Goal: Check status: Check status

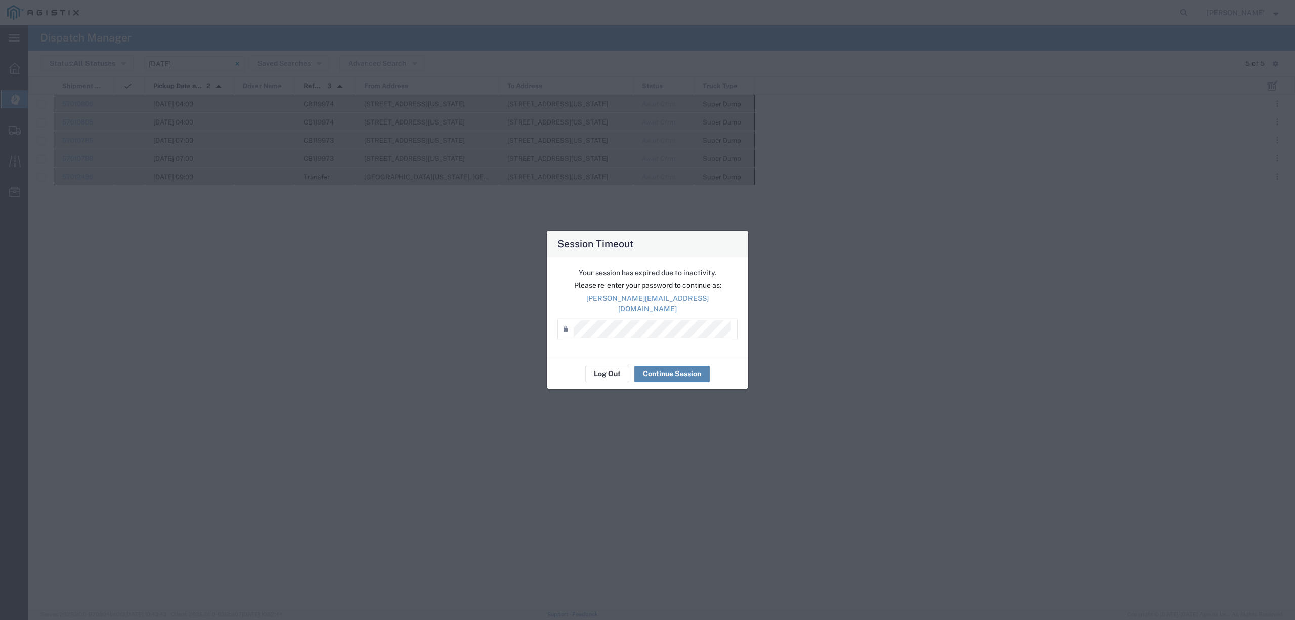
click at [672, 370] on button "Continue Session" at bounding box center [671, 374] width 75 height 16
click at [668, 371] on div "57010806 10/03/2025, 04:00 CB119974 2401 Coffee Rd, Bakersfield, California, 93…" at bounding box center [643, 352] width 1231 height 514
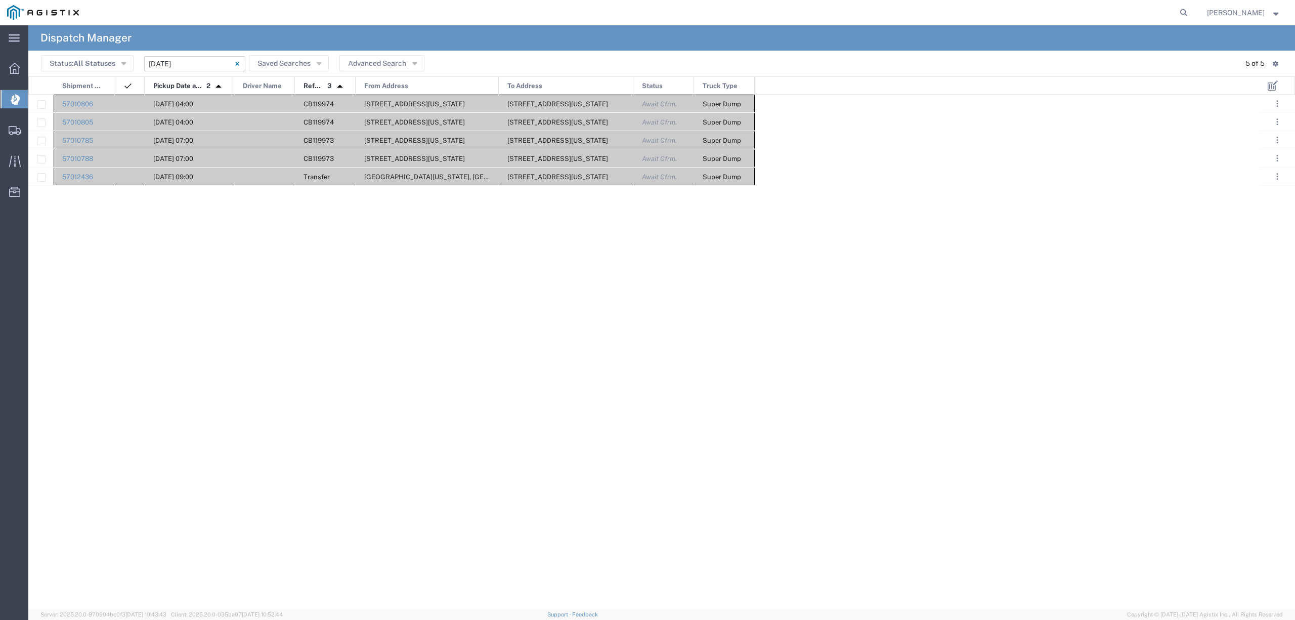
click at [189, 59] on input "[DATE] - [DATE]" at bounding box center [194, 63] width 101 height 15
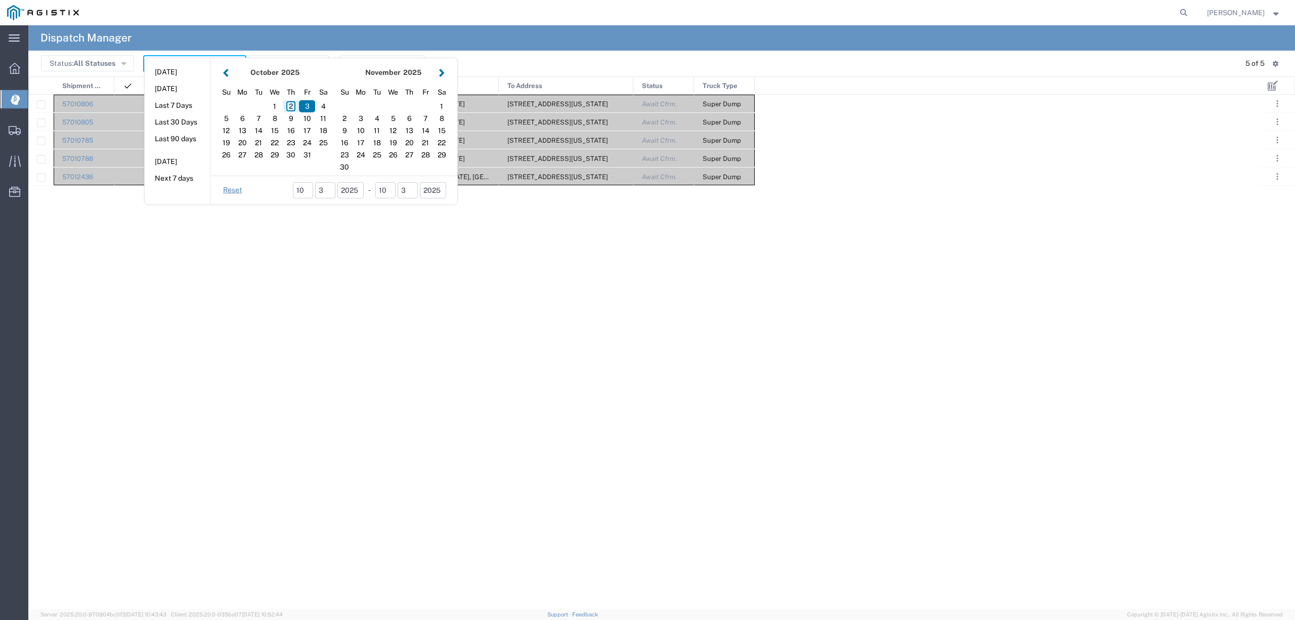
click at [287, 110] on div "2" at bounding box center [291, 106] width 16 height 12
type input "[DATE]"
type input "[DATE] - [DATE]"
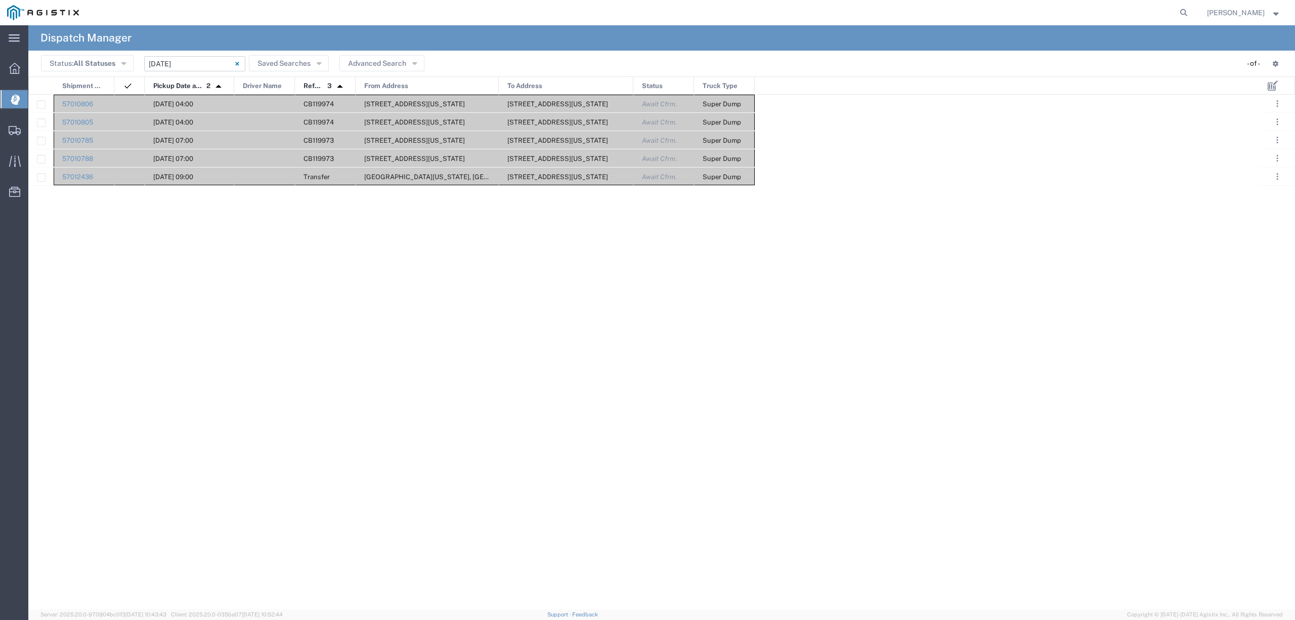
click at [171, 63] on input "[DATE] - [DATE]" at bounding box center [194, 63] width 101 height 15
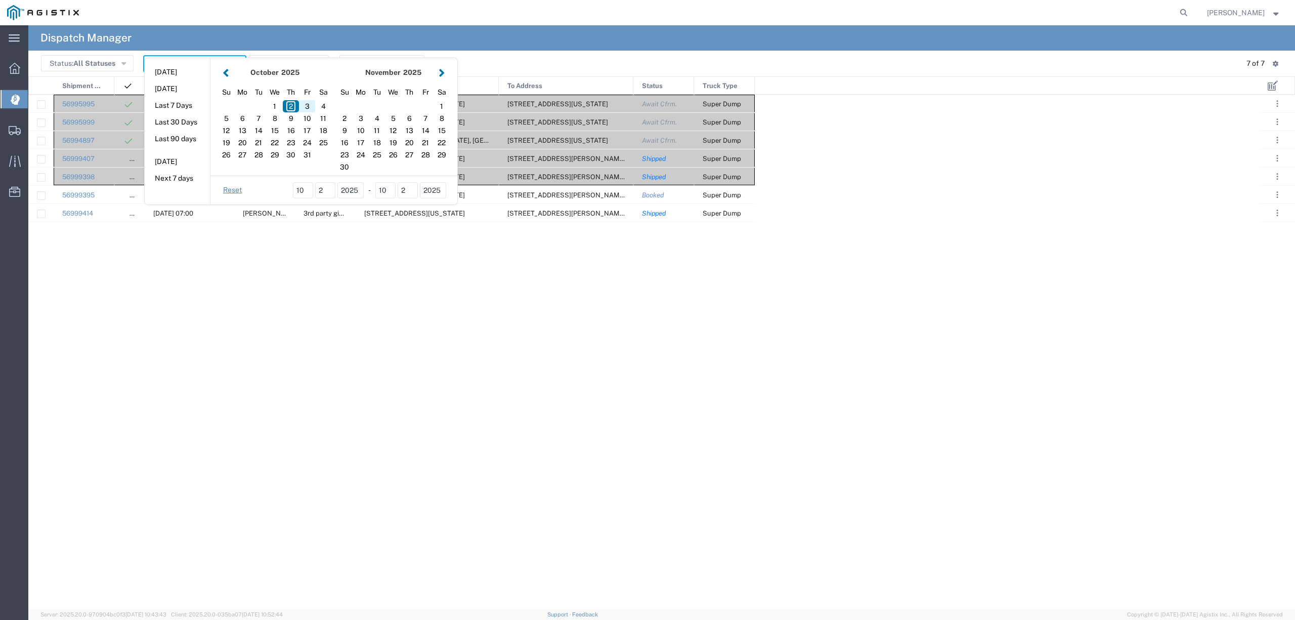
click at [310, 108] on div "3" at bounding box center [307, 106] width 16 height 12
type input "[DATE]"
type input "[DATE] - [DATE]"
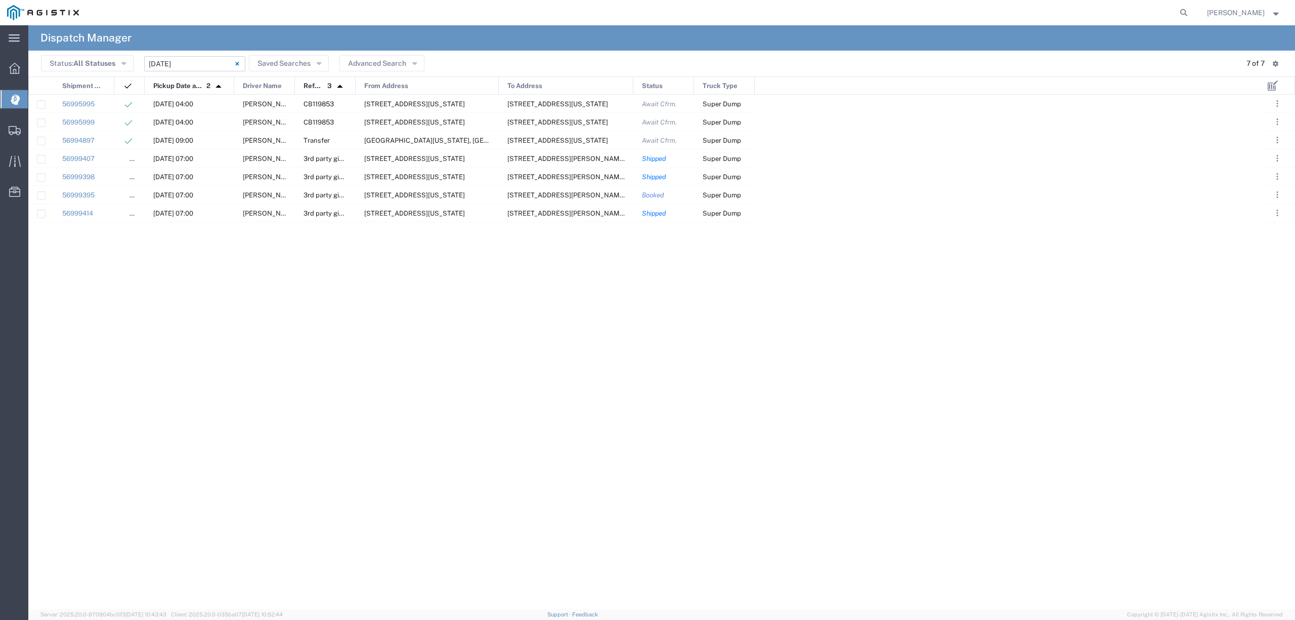
click at [203, 63] on input "[DATE] - [DATE]" at bounding box center [194, 63] width 101 height 15
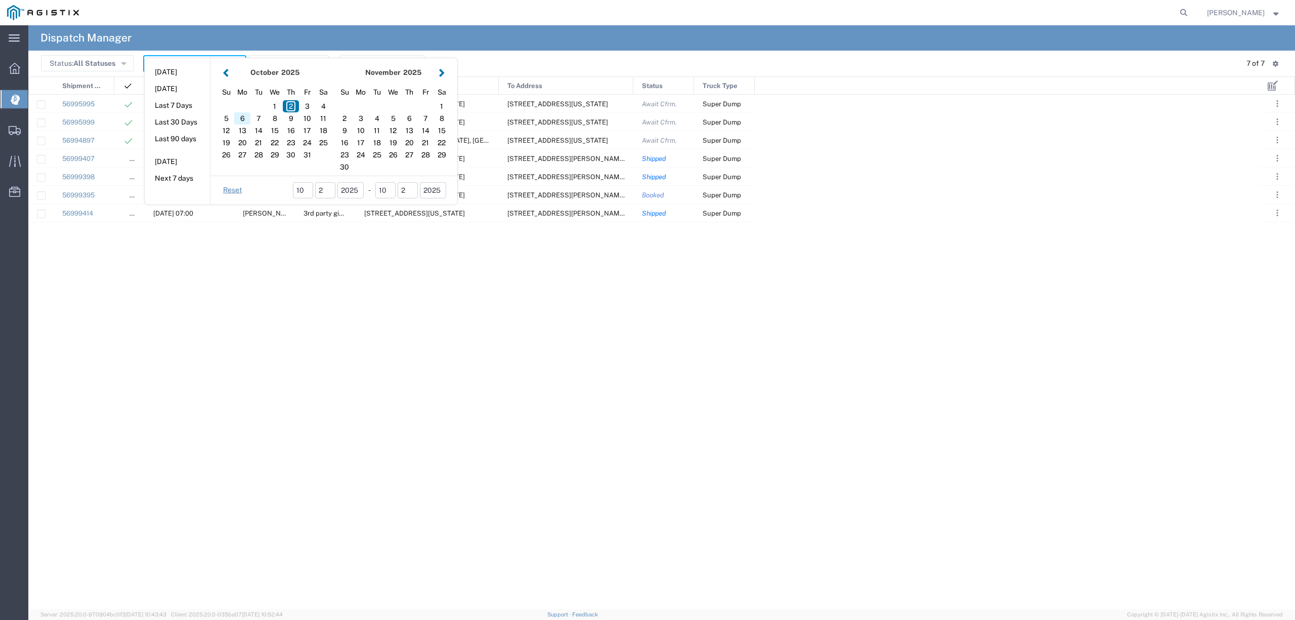
click at [244, 118] on div "6" at bounding box center [242, 118] width 16 height 12
type input "[DATE]"
type input "[DATE] - [DATE]"
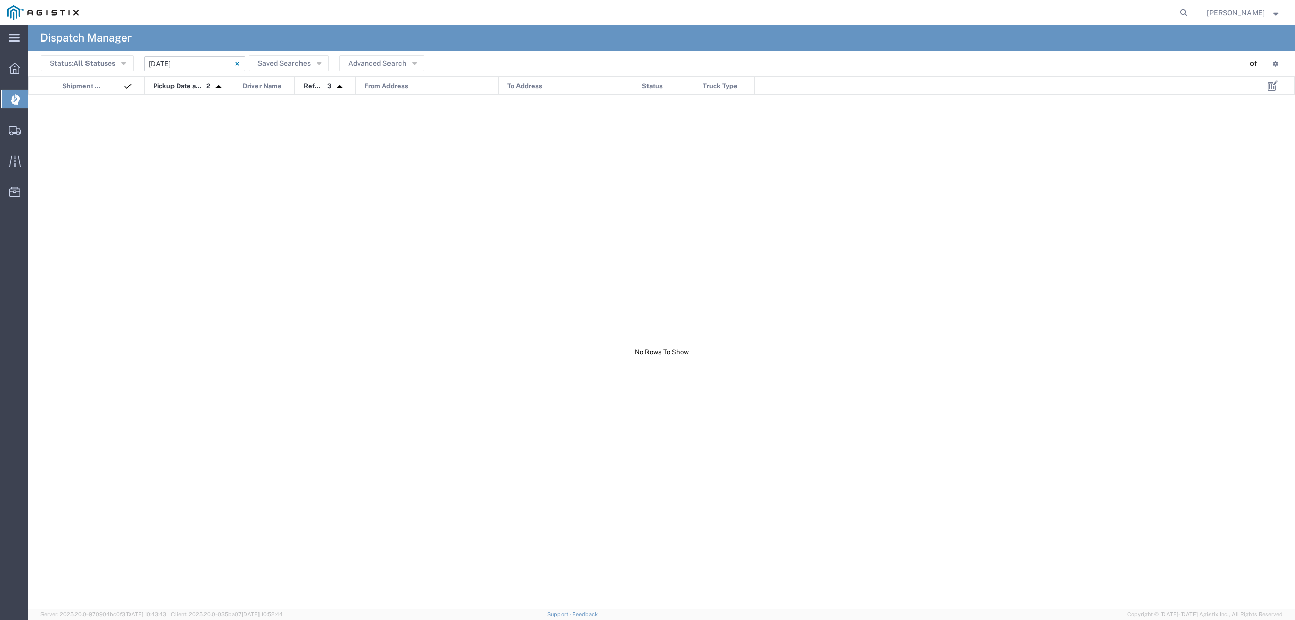
click at [186, 64] on input "[DATE] - [DATE]" at bounding box center [194, 63] width 101 height 15
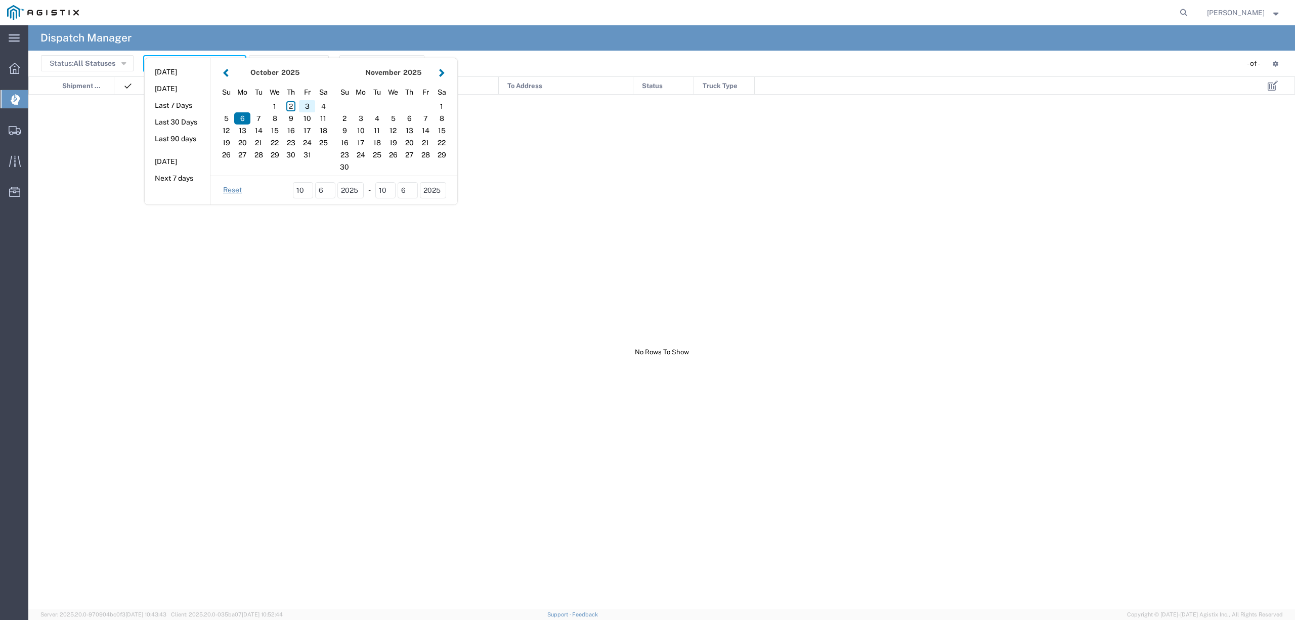
click at [311, 105] on div "3" at bounding box center [307, 106] width 16 height 12
type input "[DATE]"
type input "[DATE] - [DATE]"
